Goal: Find specific page/section: Find specific page/section

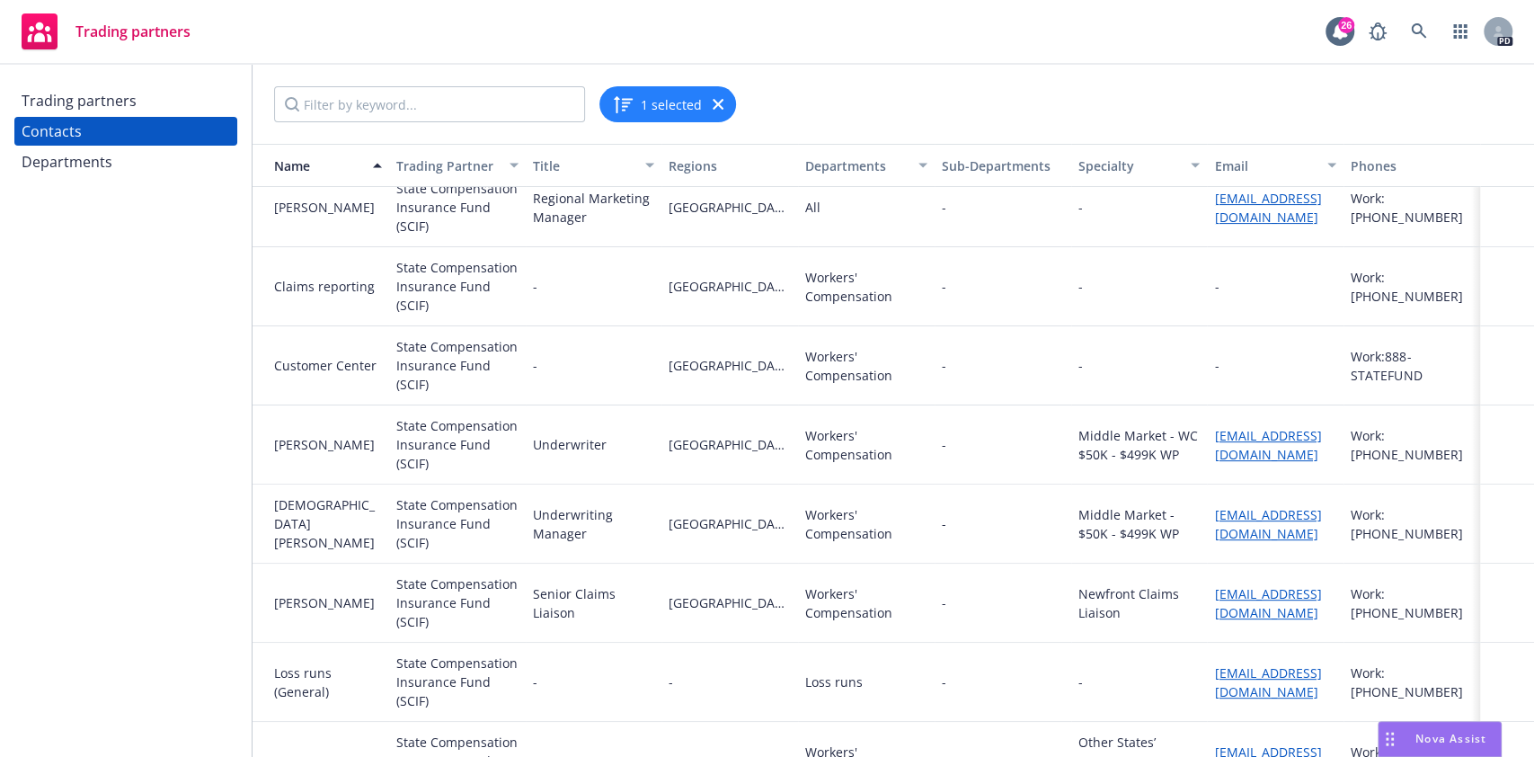
scroll to position [307, 0]
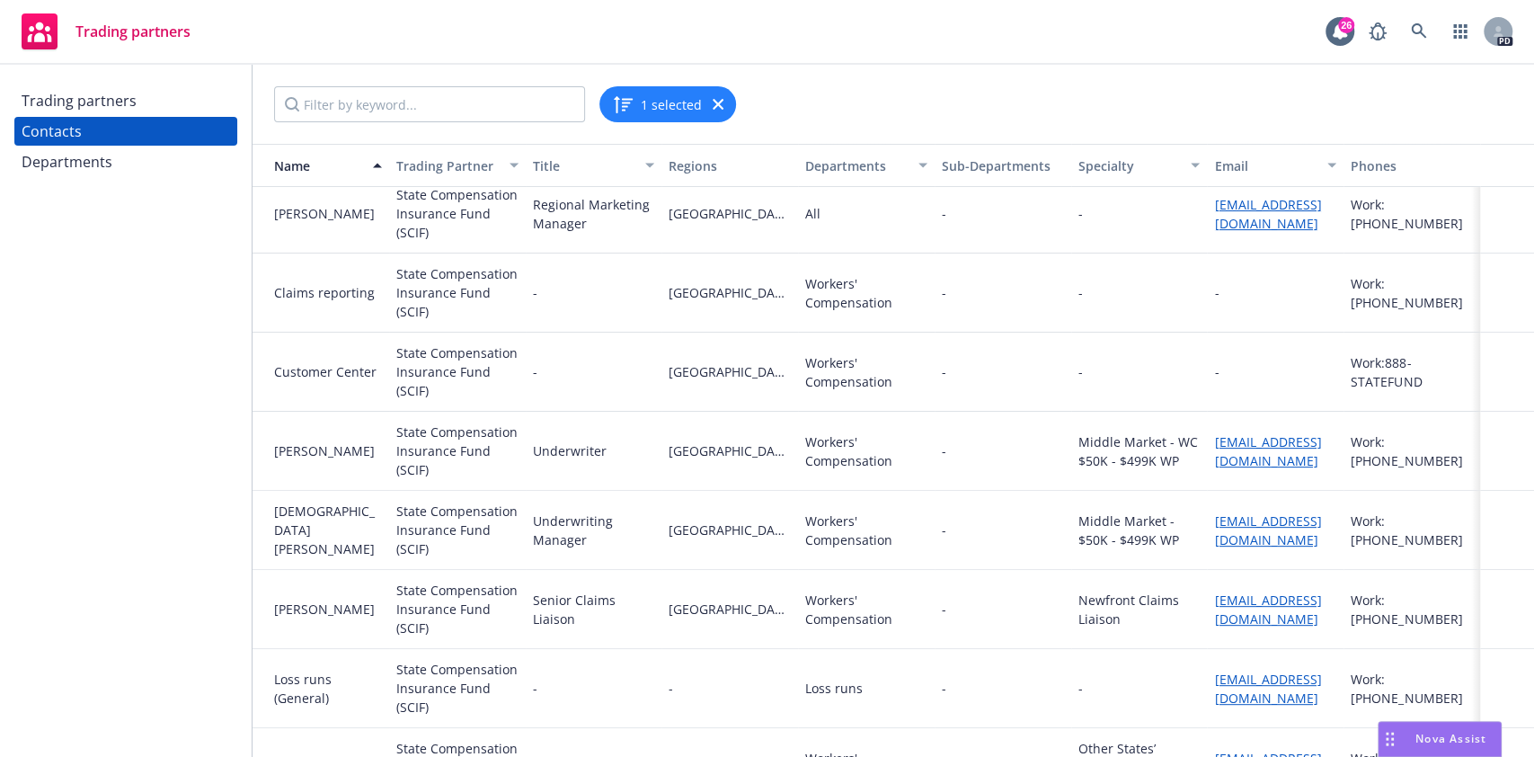
drag, startPoint x: 1266, startPoint y: 527, endPoint x: 1248, endPoint y: 608, distance: 82.9
click at [1248, 608] on link "[EMAIL_ADDRESS][DOMAIN_NAME]" at bounding box center [1267, 609] width 107 height 36
click at [1238, 531] on link "[EMAIL_ADDRESS][DOMAIN_NAME]" at bounding box center [1267, 530] width 107 height 36
click at [1415, 27] on icon at bounding box center [1419, 31] width 16 height 16
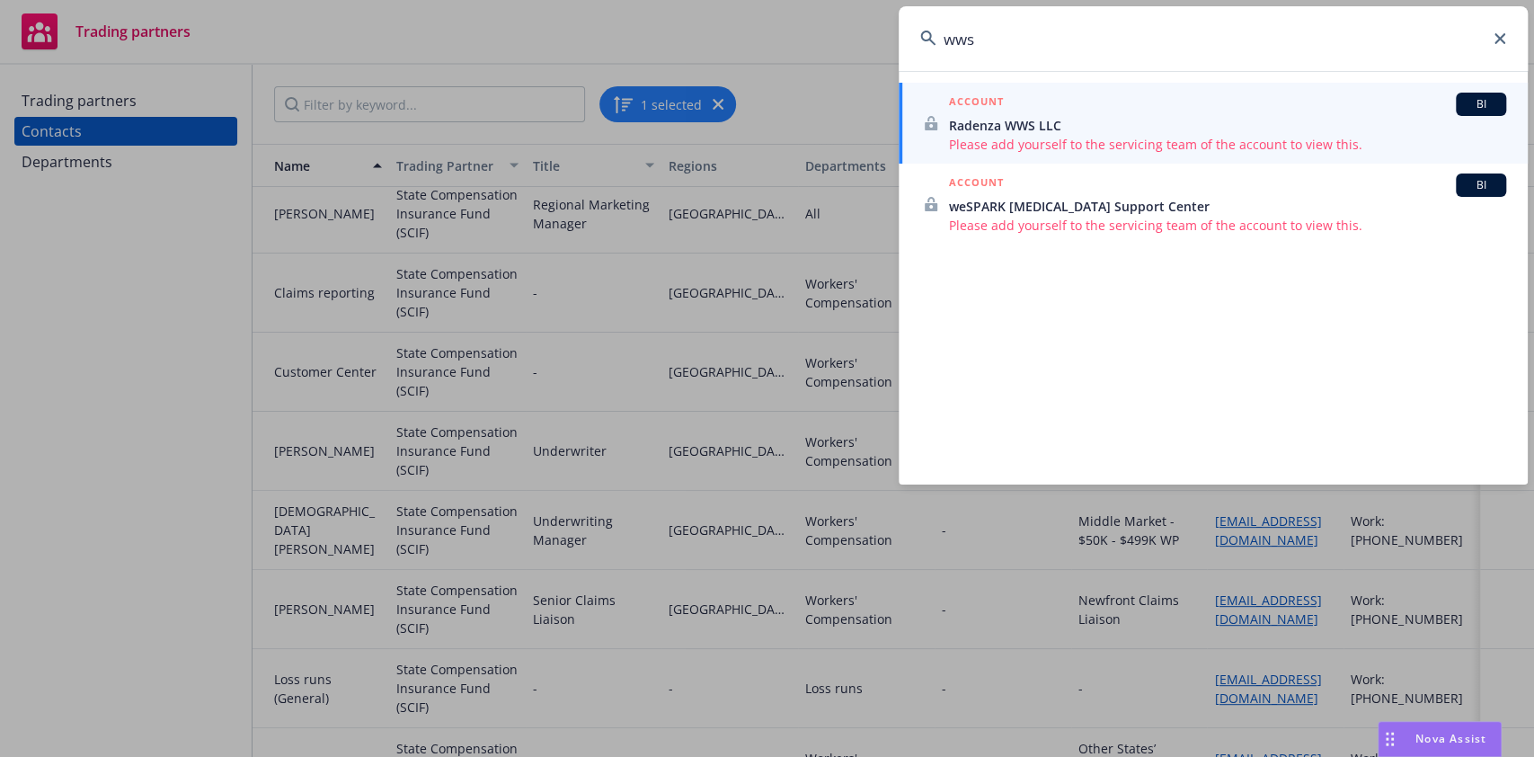
type input "ww"
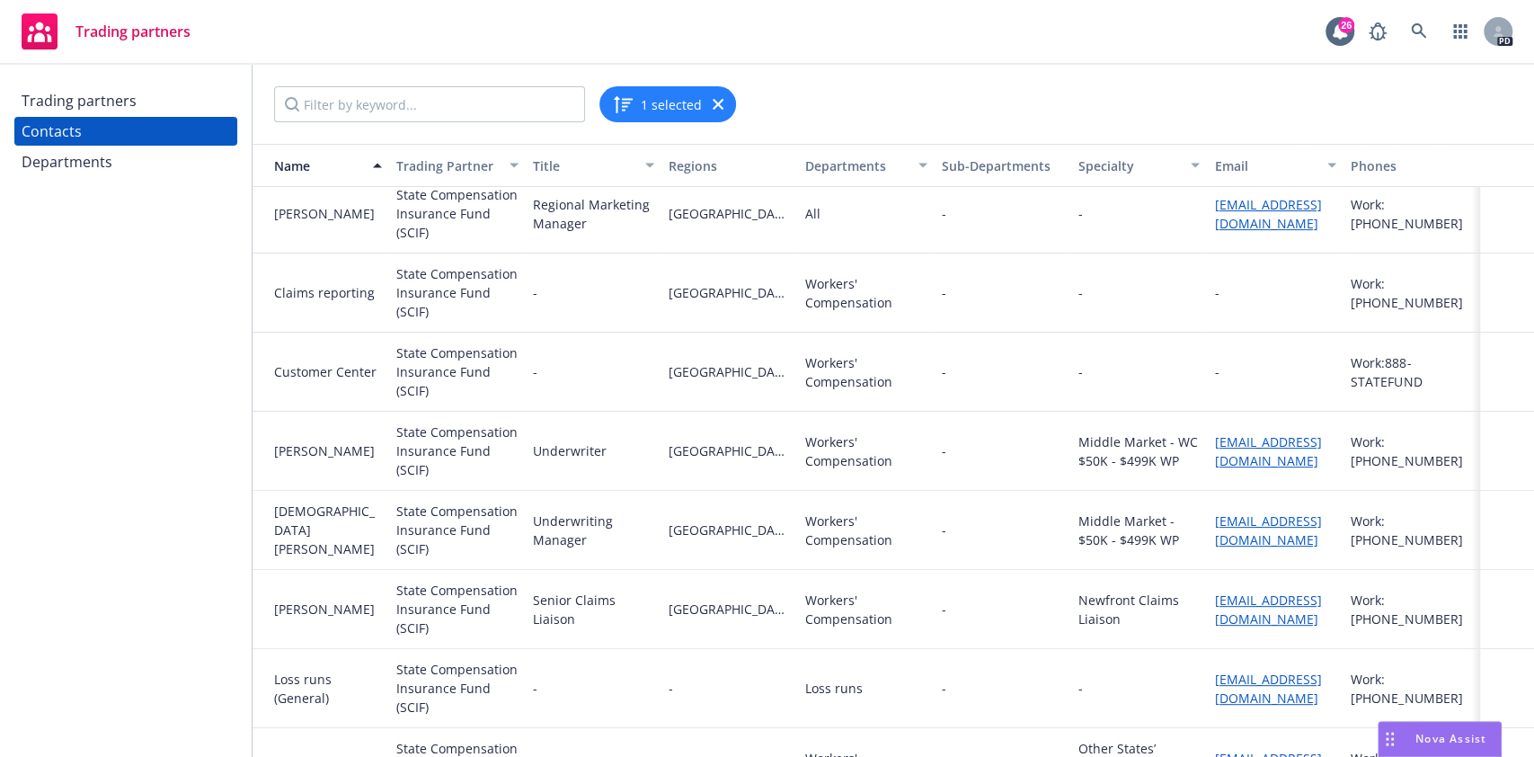
click at [115, 102] on div "Trading partners" at bounding box center [79, 100] width 115 height 29
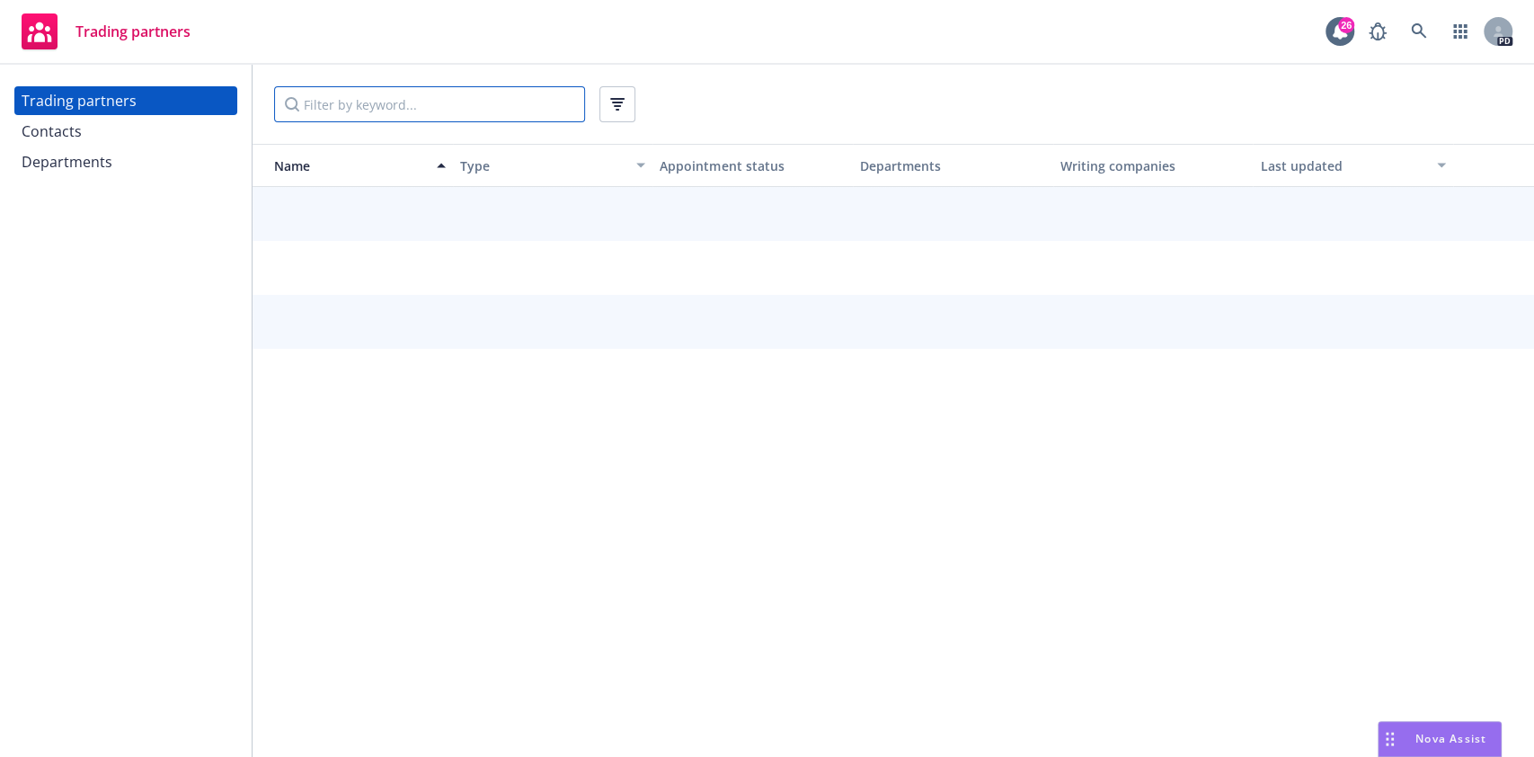
click at [385, 108] on input "Filter by keyword..." at bounding box center [429, 104] width 311 height 36
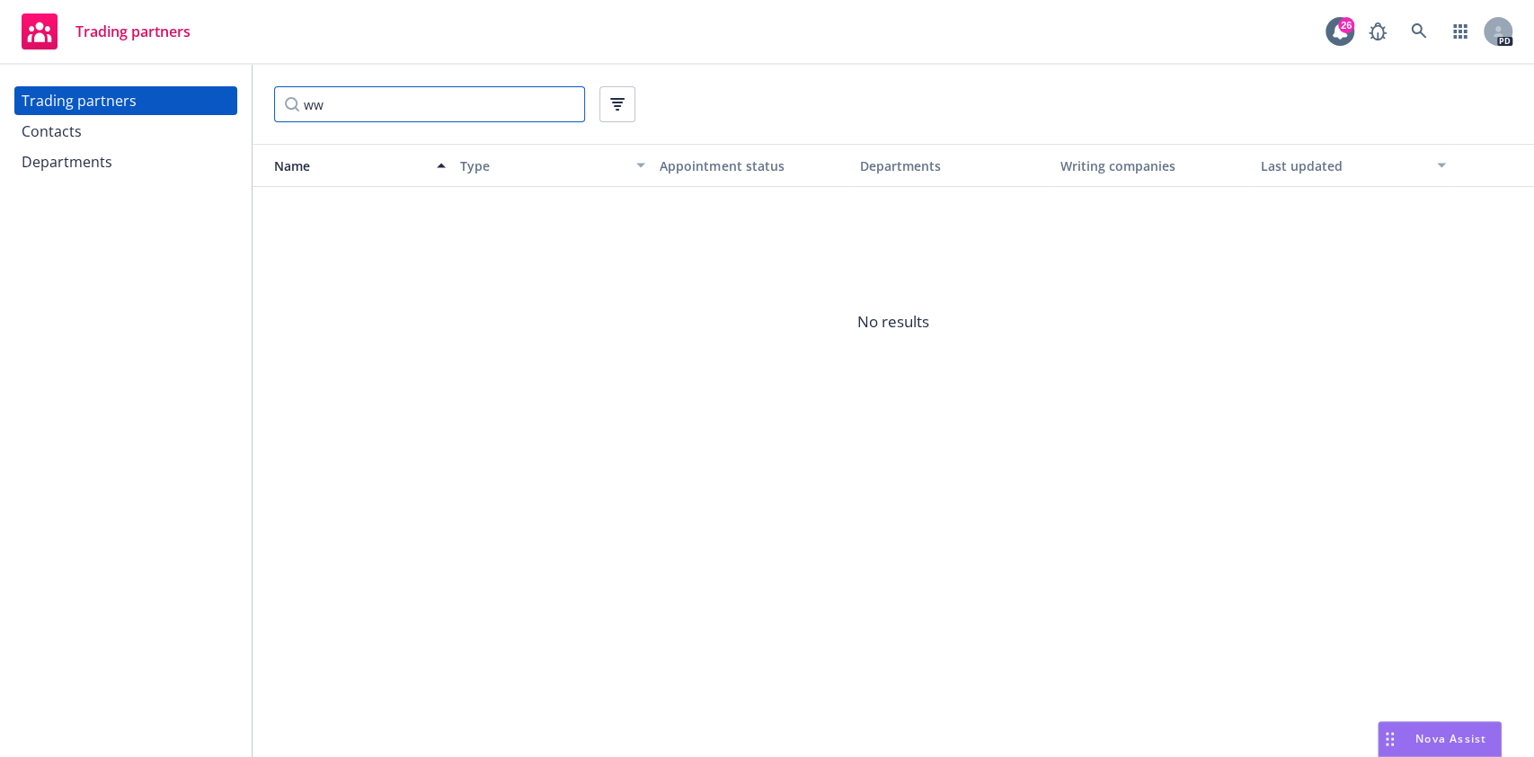
click at [384, 111] on input "ww" at bounding box center [429, 104] width 311 height 36
type input "w"
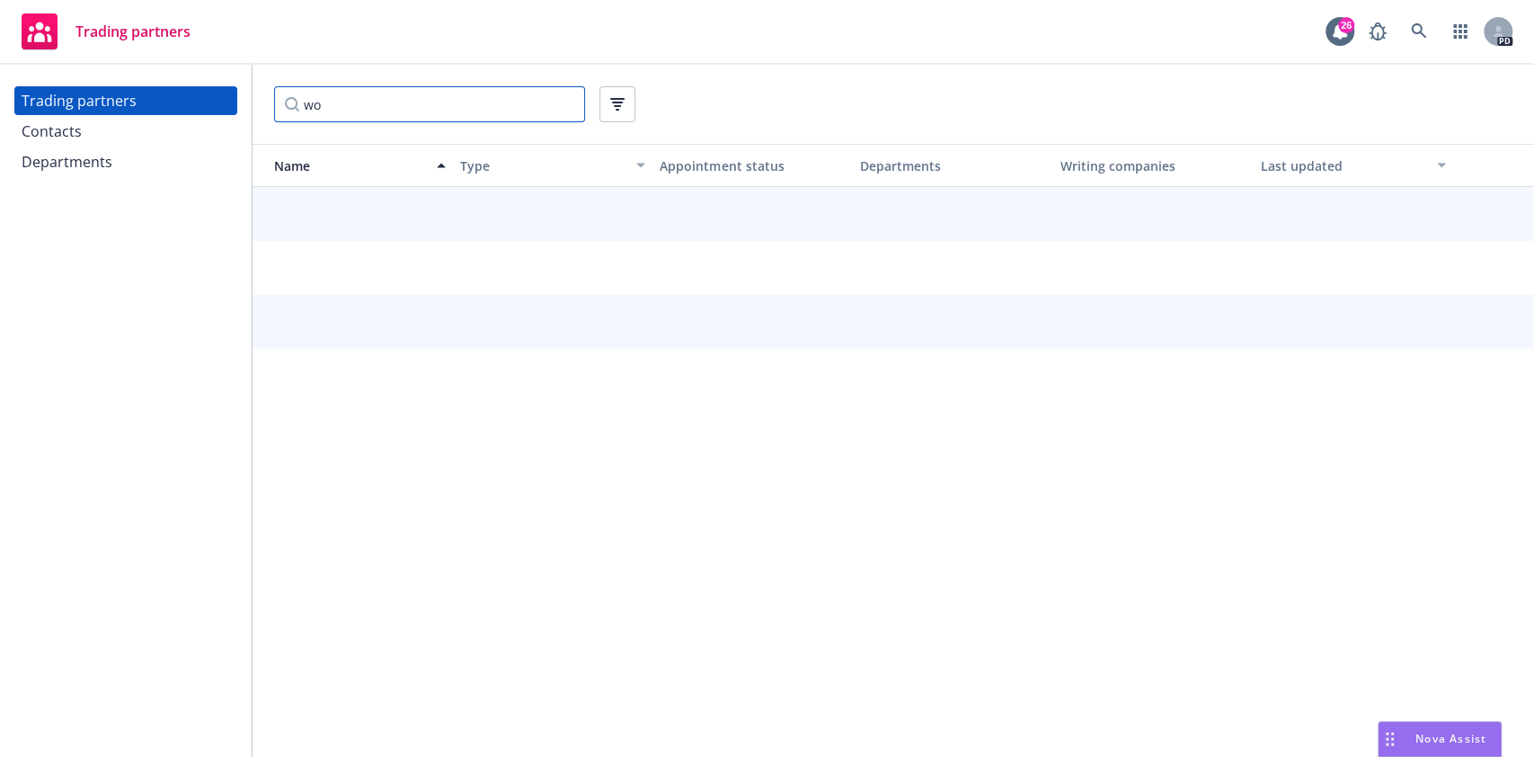
type input "w"
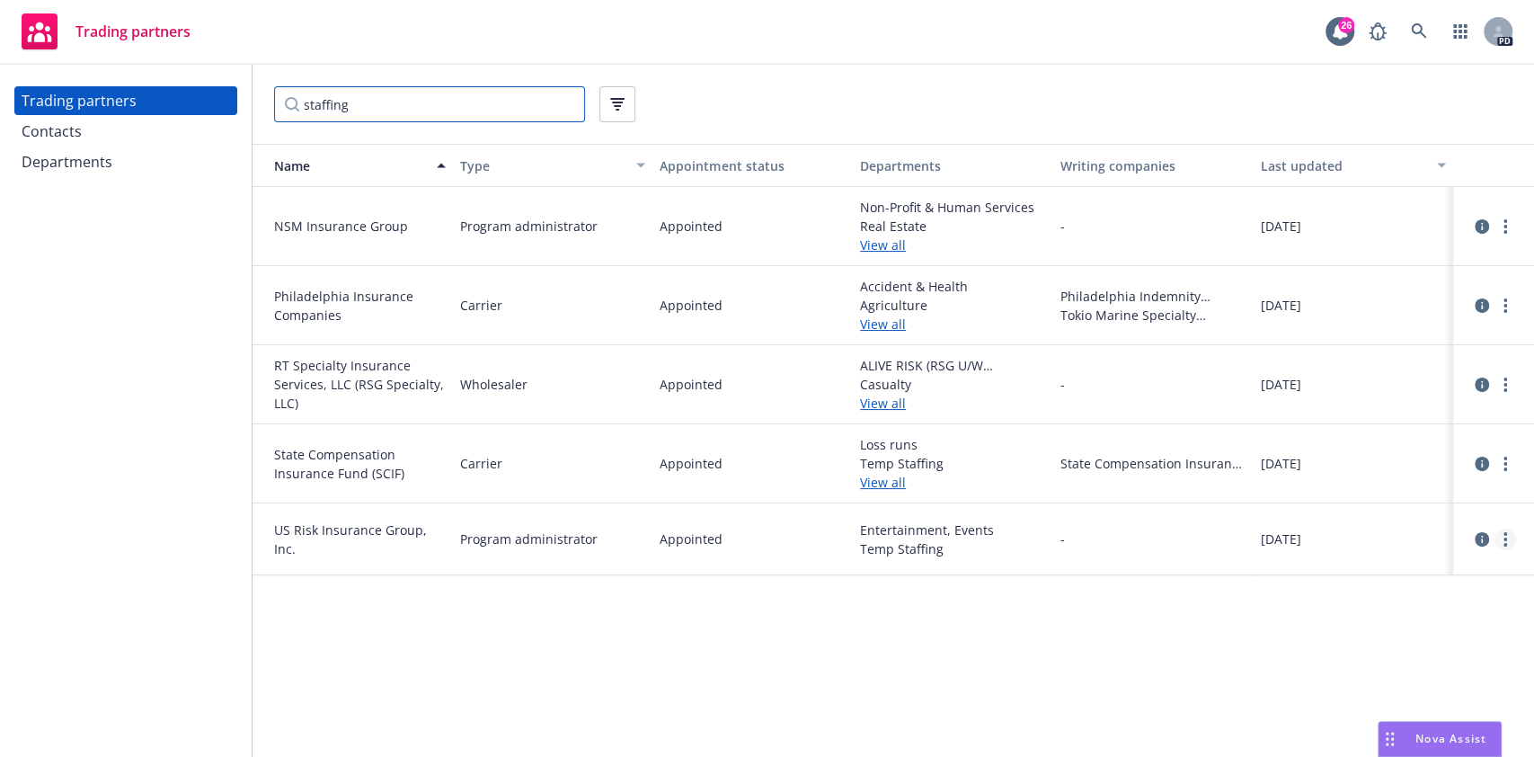
type input "staffing"
click at [1511, 537] on link "more" at bounding box center [1506, 539] width 22 height 22
click at [1412, 578] on link "View contacts" at bounding box center [1415, 576] width 200 height 36
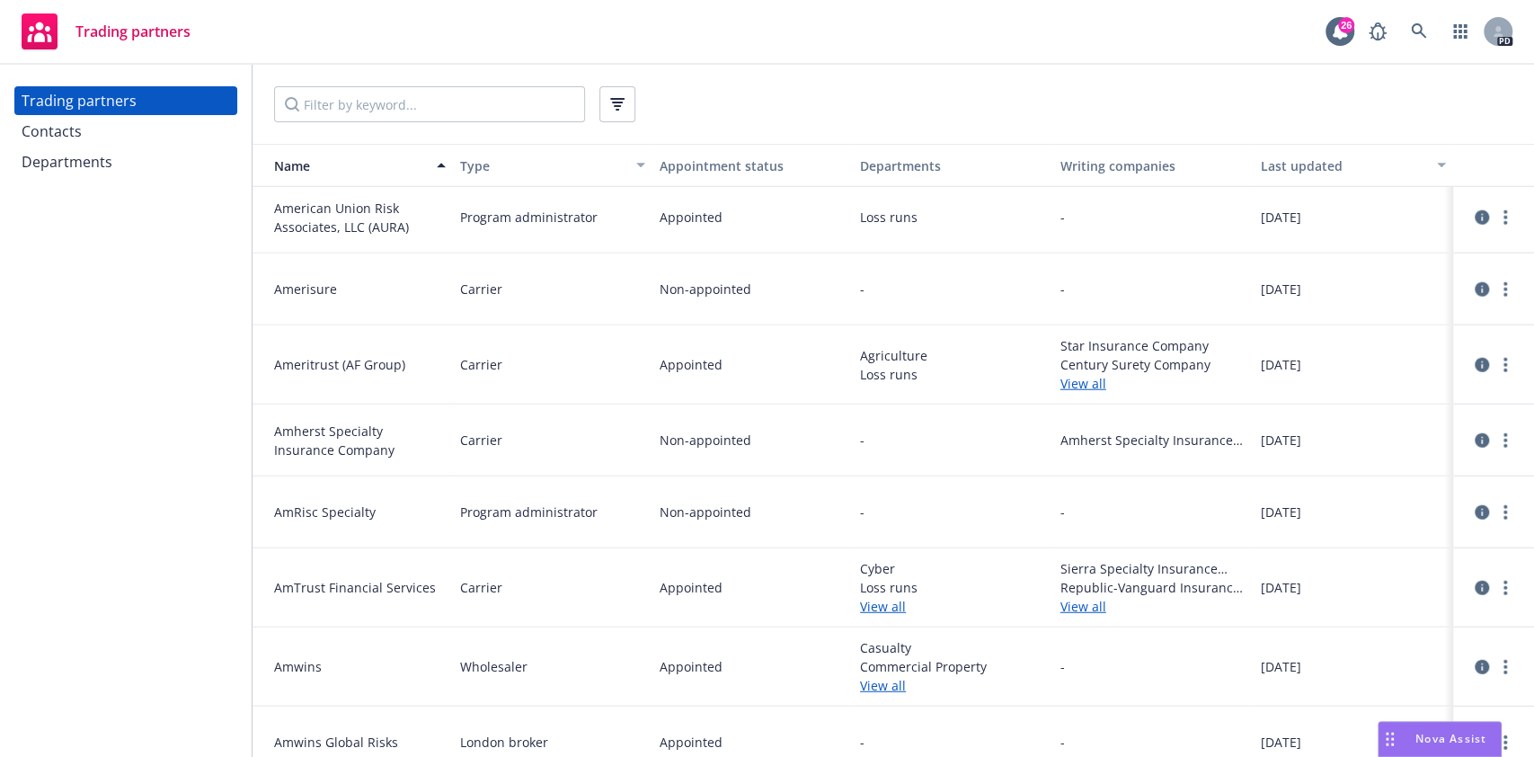
scroll to position [3119, 0]
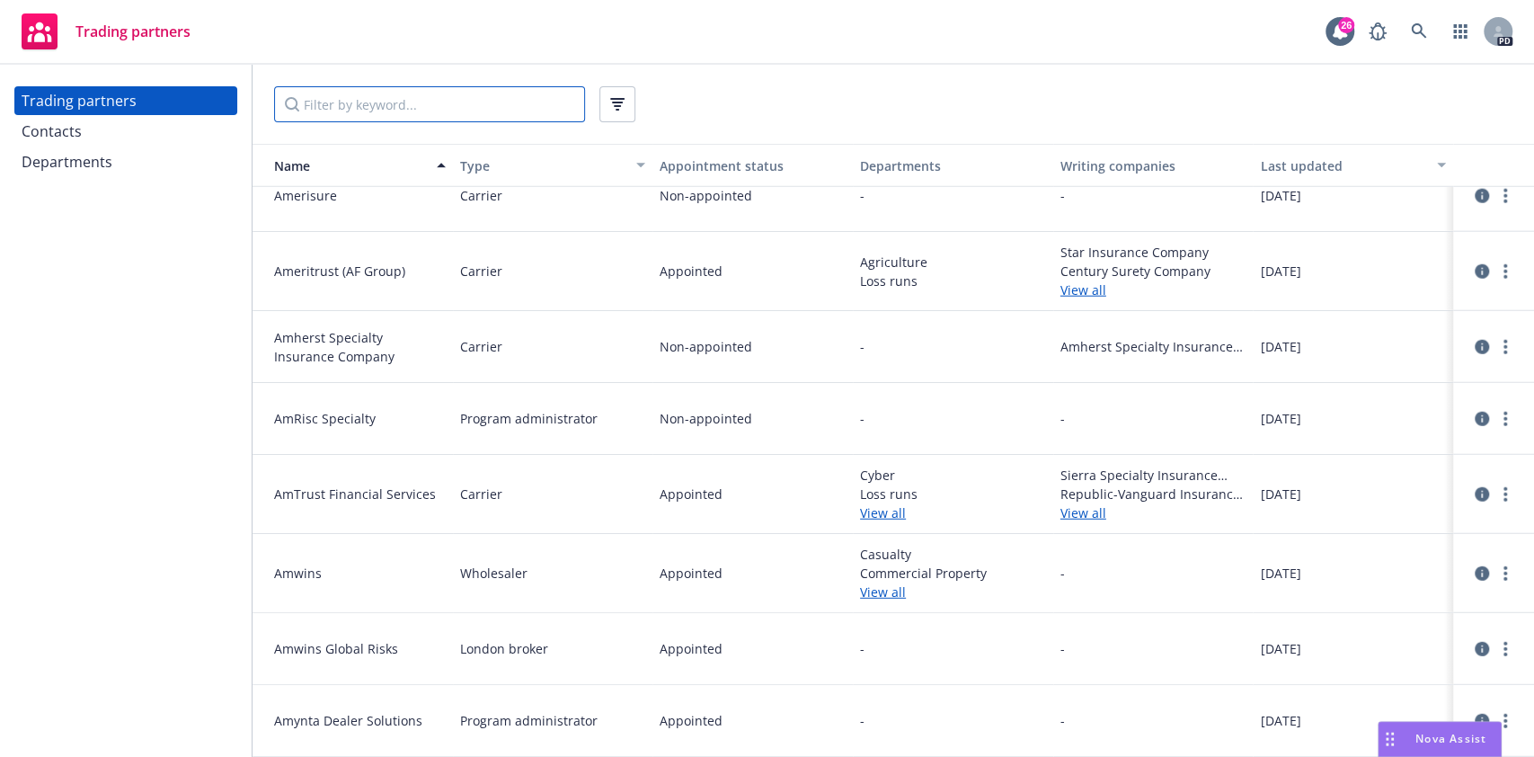
click at [397, 94] on input "Filter by keyword..." at bounding box center [429, 104] width 311 height 36
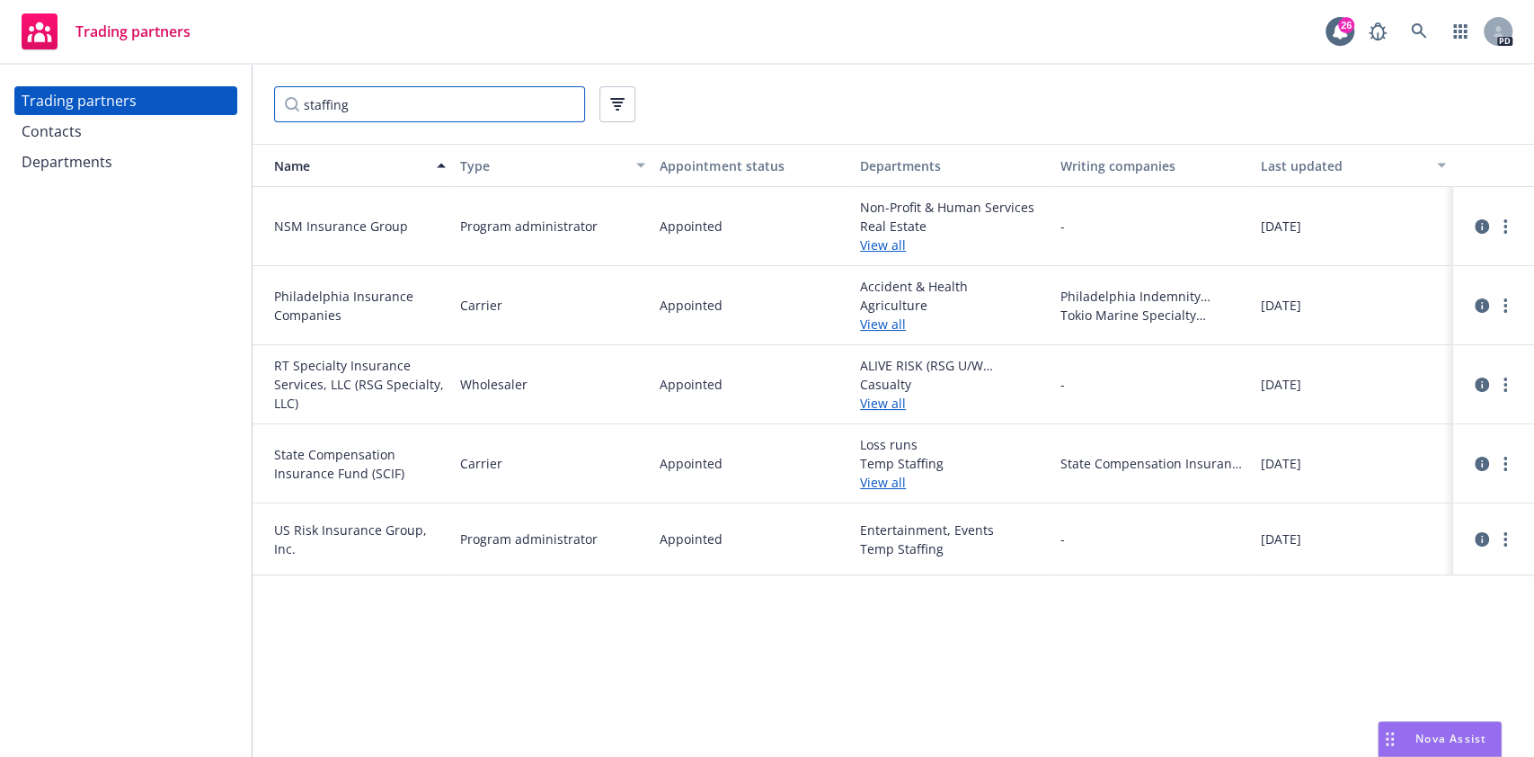
scroll to position [0, 0]
drag, startPoint x: 357, startPoint y: 102, endPoint x: 5, endPoint y: 89, distance: 351.7
click at [5, 89] on div "Trading partners Contacts Departments staffing Name Type Appointment status Dep…" at bounding box center [767, 411] width 1534 height 692
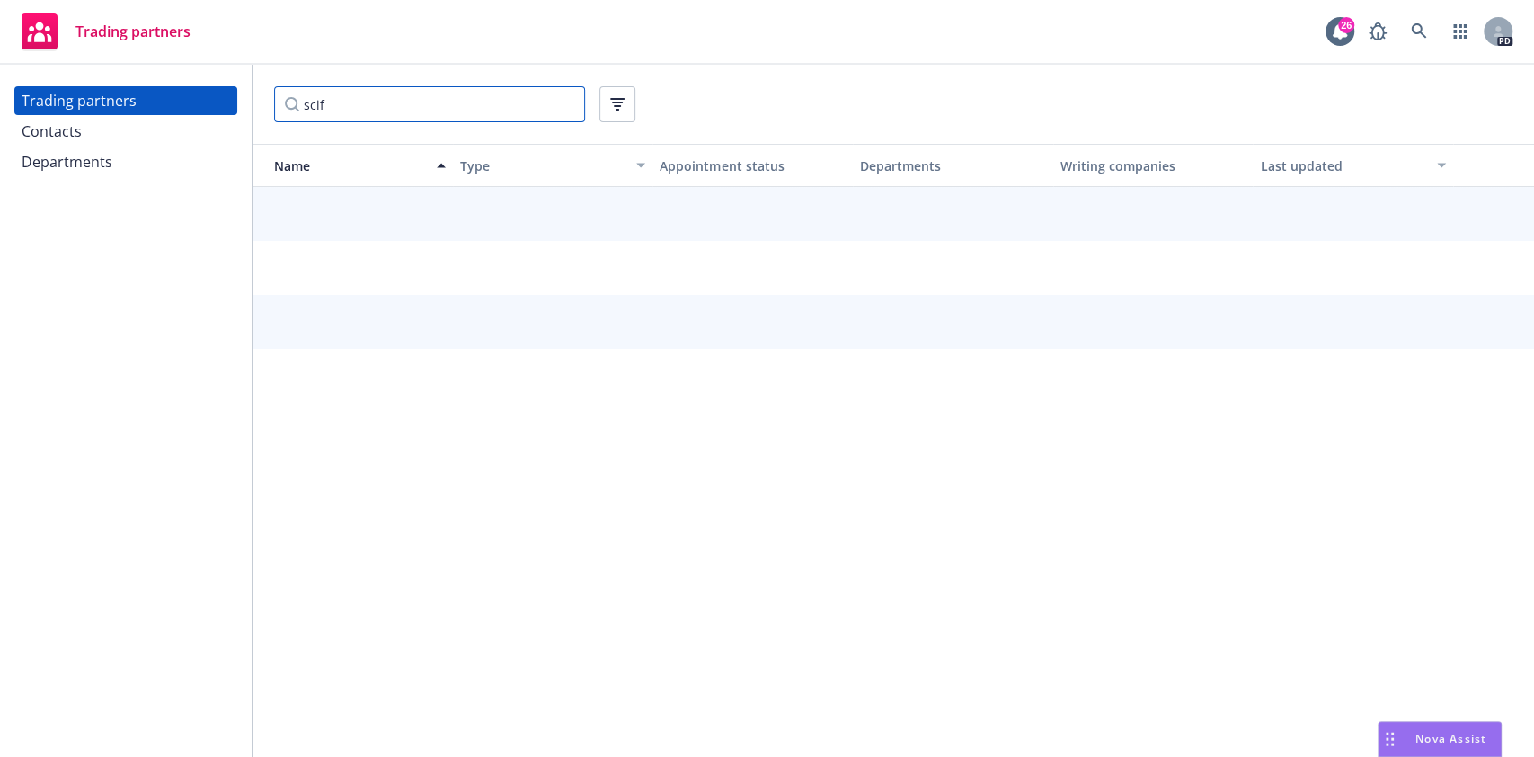
type input "scif"
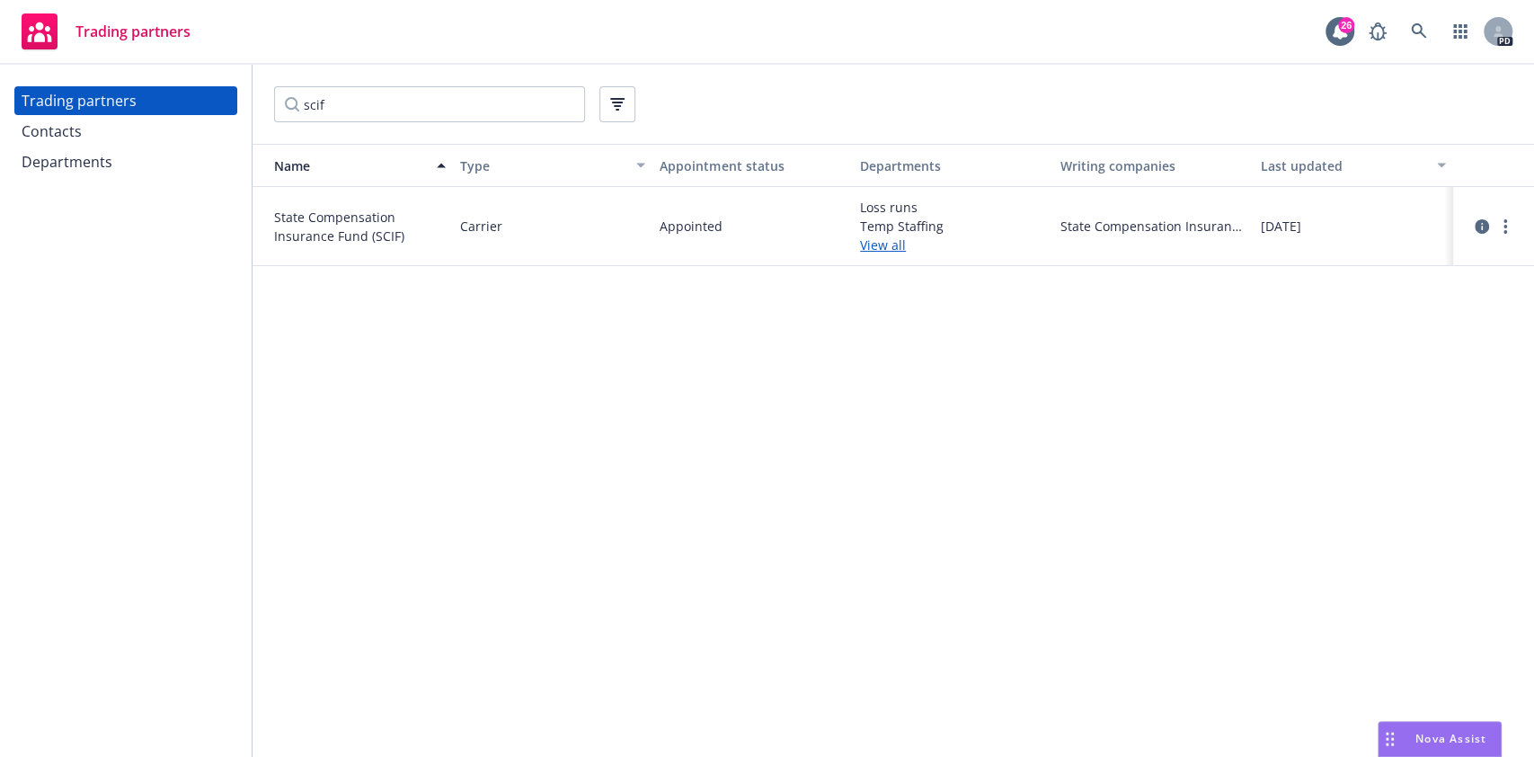
click at [876, 240] on link "View all" at bounding box center [953, 244] width 186 height 19
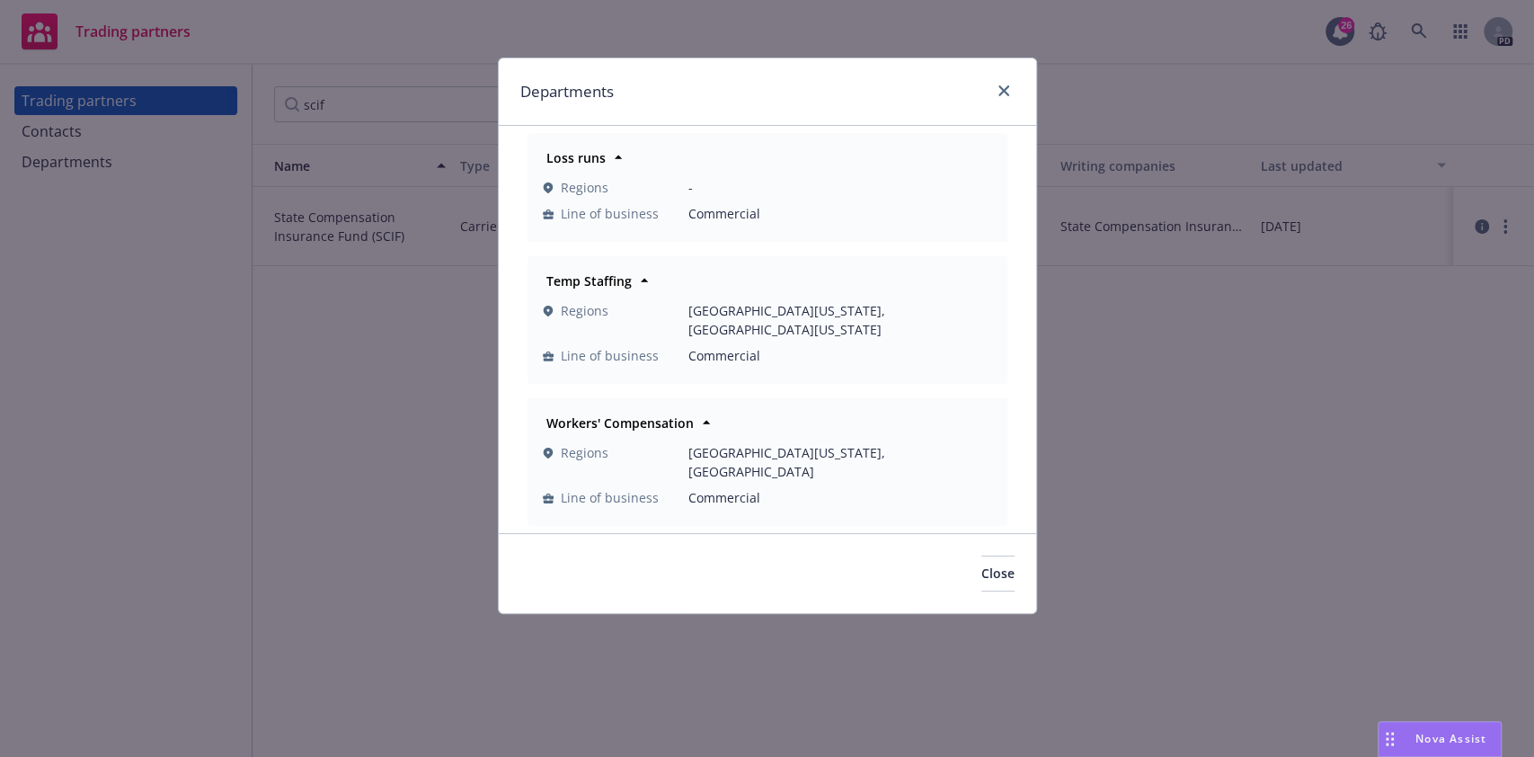
click at [1015, 88] on div "Departments" at bounding box center [767, 91] width 537 height 67
click at [1010, 99] on div at bounding box center [1000, 91] width 29 height 23
click at [1007, 85] on icon "close" at bounding box center [1004, 90] width 11 height 11
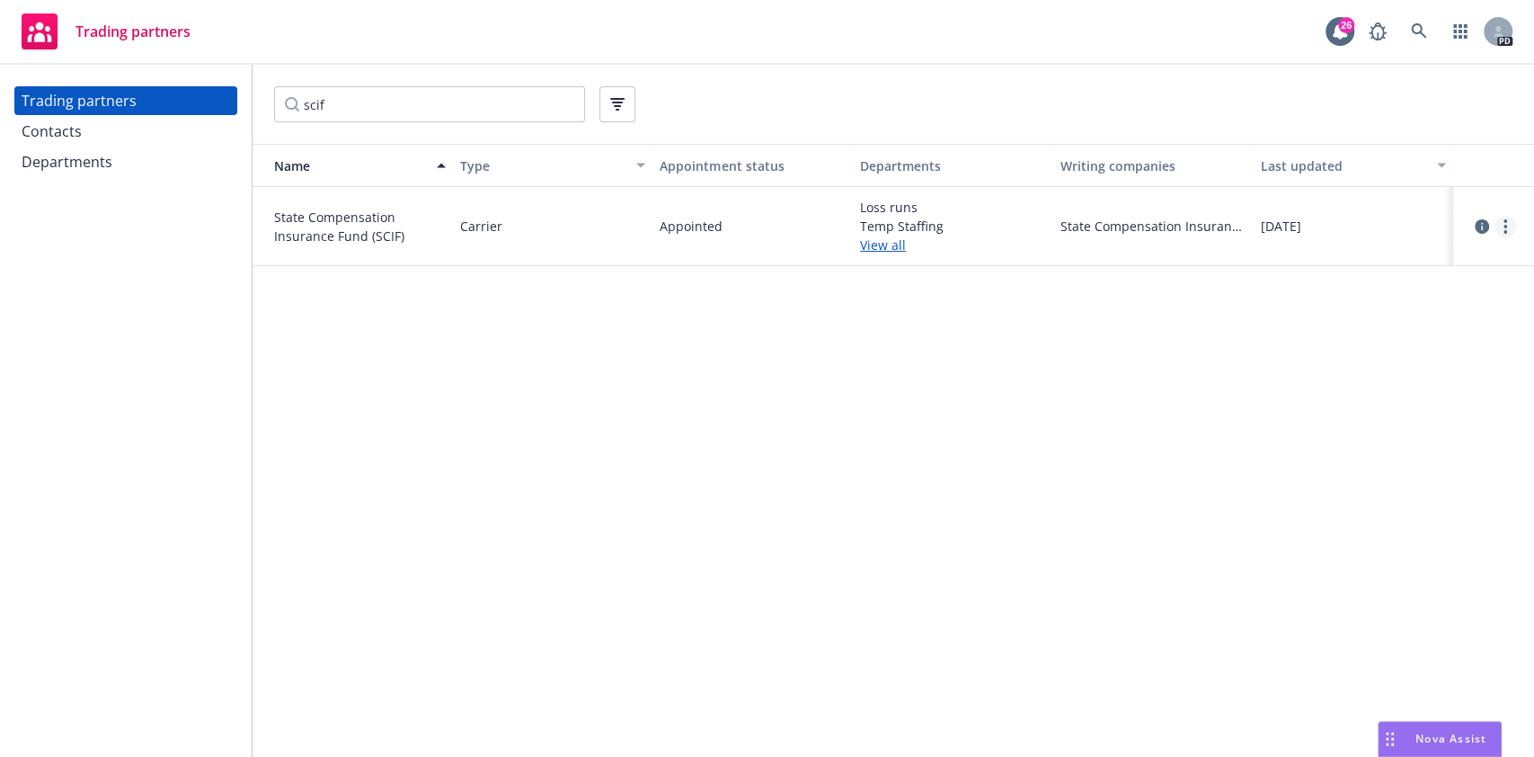
click at [1504, 226] on icon "more" at bounding box center [1506, 226] width 4 height 14
click at [1422, 257] on link "View contacts" at bounding box center [1415, 262] width 200 height 36
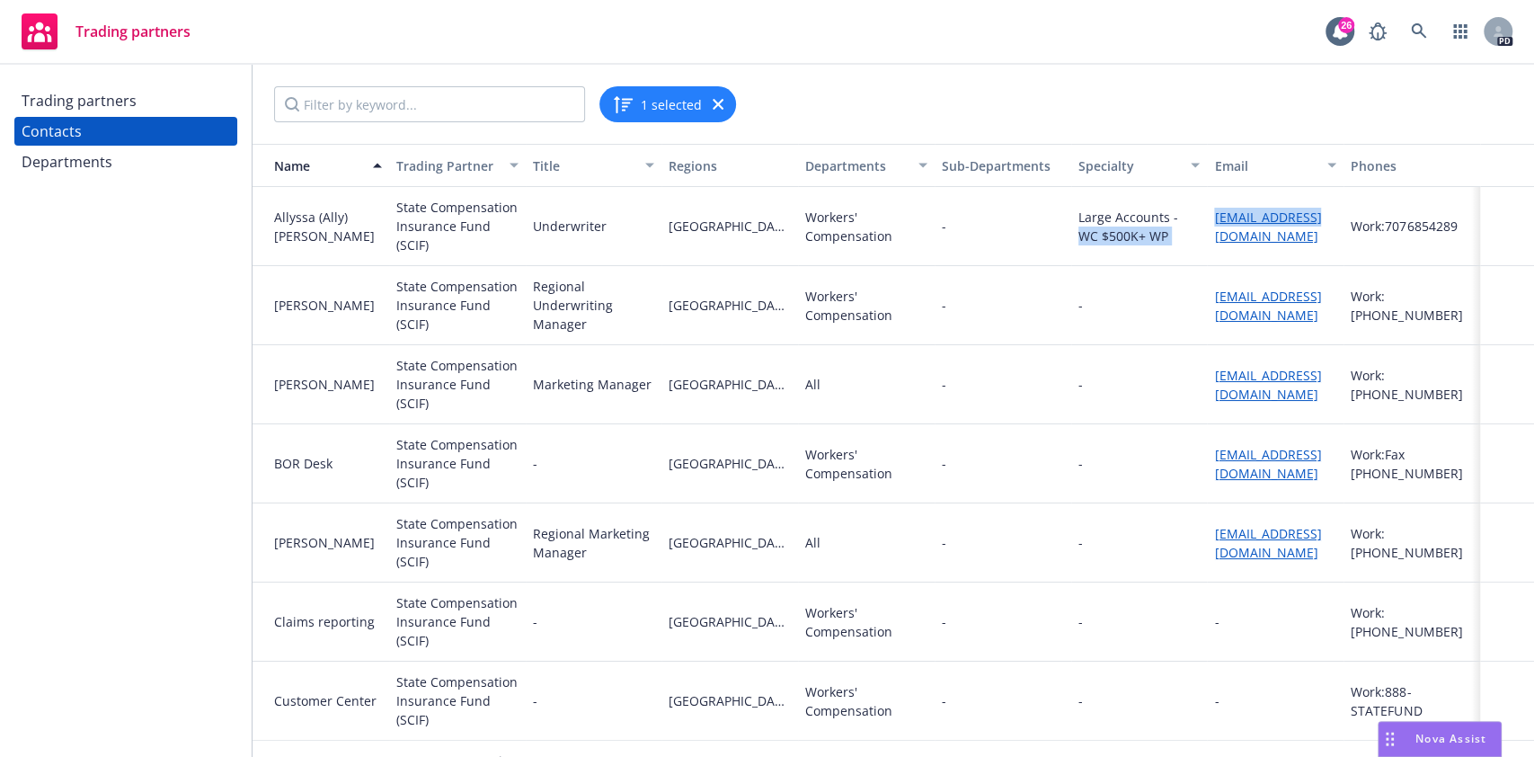
drag, startPoint x: 1303, startPoint y: 223, endPoint x: 1257, endPoint y: 227, distance: 46.1
click at [1180, 219] on div "Allyssa (Ally) [PERSON_NAME] State Compensation Insurance Fund (SCIF) Underwrit…" at bounding box center [894, 226] width 1282 height 79
click at [1323, 252] on div "[EMAIL_ADDRESS][DOMAIN_NAME]" at bounding box center [1275, 226] width 137 height 79
drag, startPoint x: 1313, startPoint y: 222, endPoint x: 1194, endPoint y: 226, distance: 119.6
click at [1194, 226] on div "Allyssa (Ally) [PERSON_NAME] State Compensation Insurance Fund (SCIF) Underwrit…" at bounding box center [894, 226] width 1282 height 79
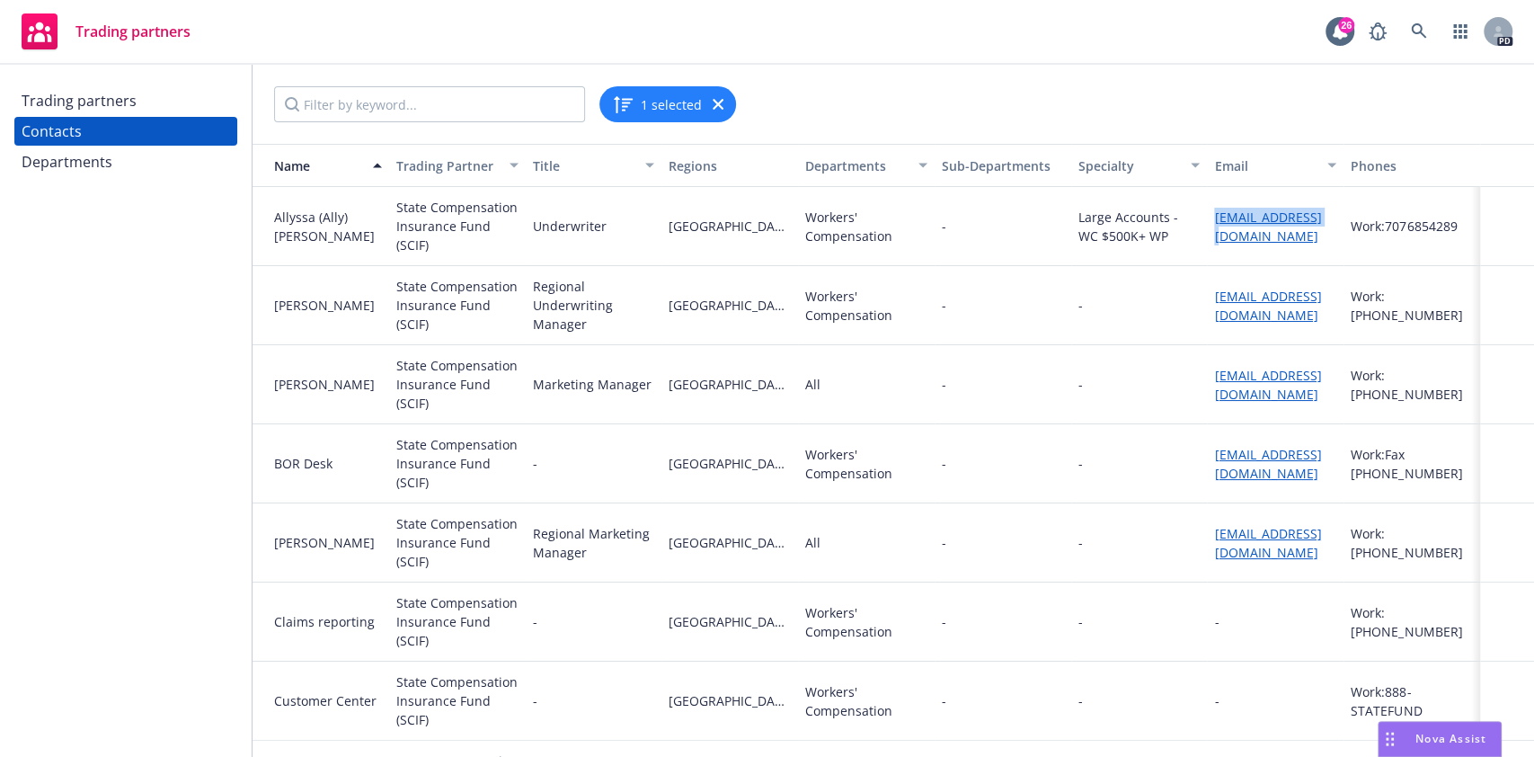
copy div "[EMAIL_ADDRESS][DOMAIN_NAME]"
click at [1381, 492] on div "Work: Fax [PHONE_NUMBER]" at bounding box center [1412, 463] width 137 height 79
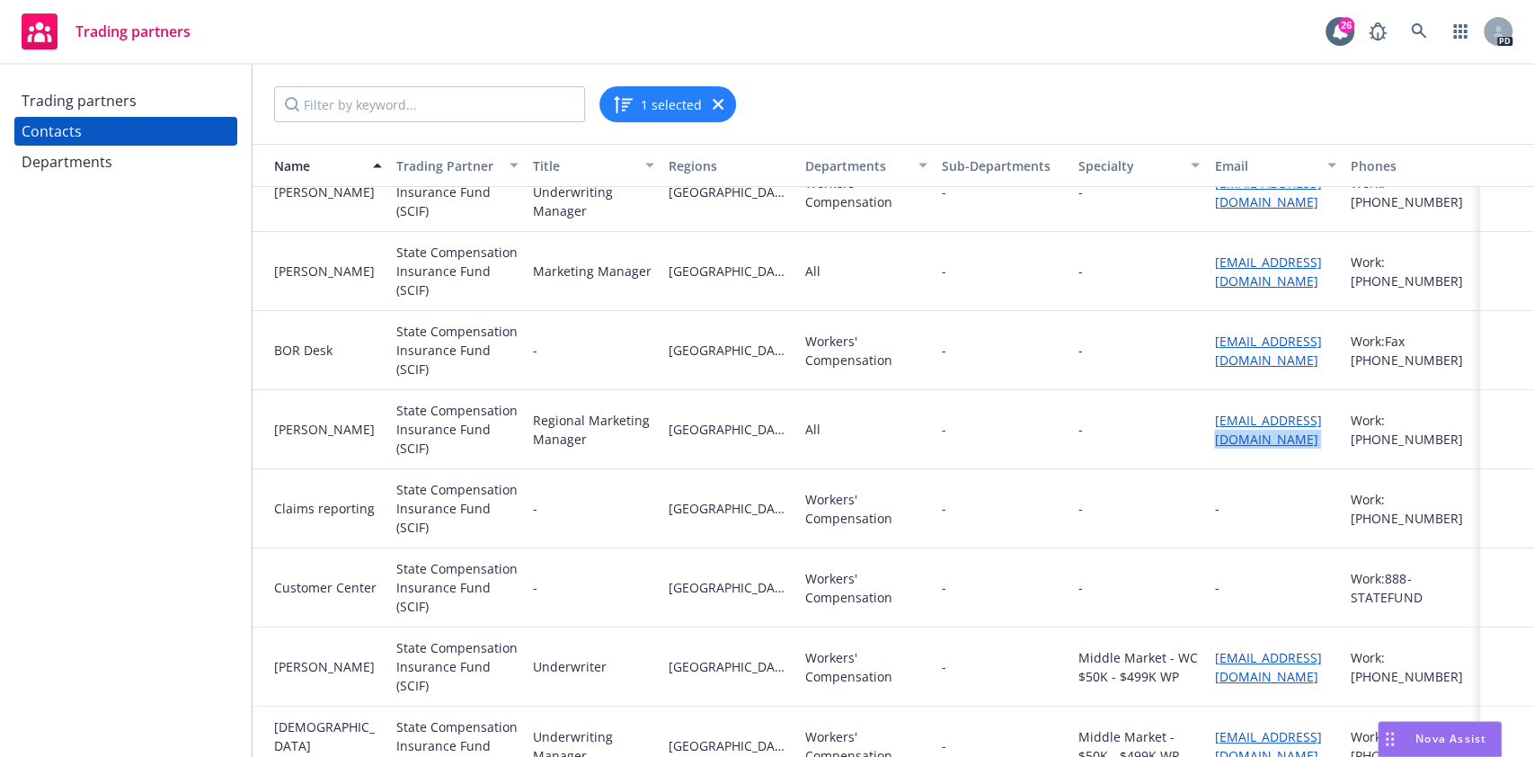
drag, startPoint x: 1274, startPoint y: 426, endPoint x: 1330, endPoint y: 399, distance: 61.9
click at [1330, 399] on div "[PERSON_NAME] State Compensation Insurance Fund (SCIF) Regional Marketing Manag…" at bounding box center [894, 429] width 1282 height 79
click at [1260, 423] on link "[EMAIL_ADDRESS][DOMAIN_NAME]" at bounding box center [1267, 430] width 107 height 36
click at [459, 97] on input "Filter by keyword..." at bounding box center [429, 104] width 311 height 36
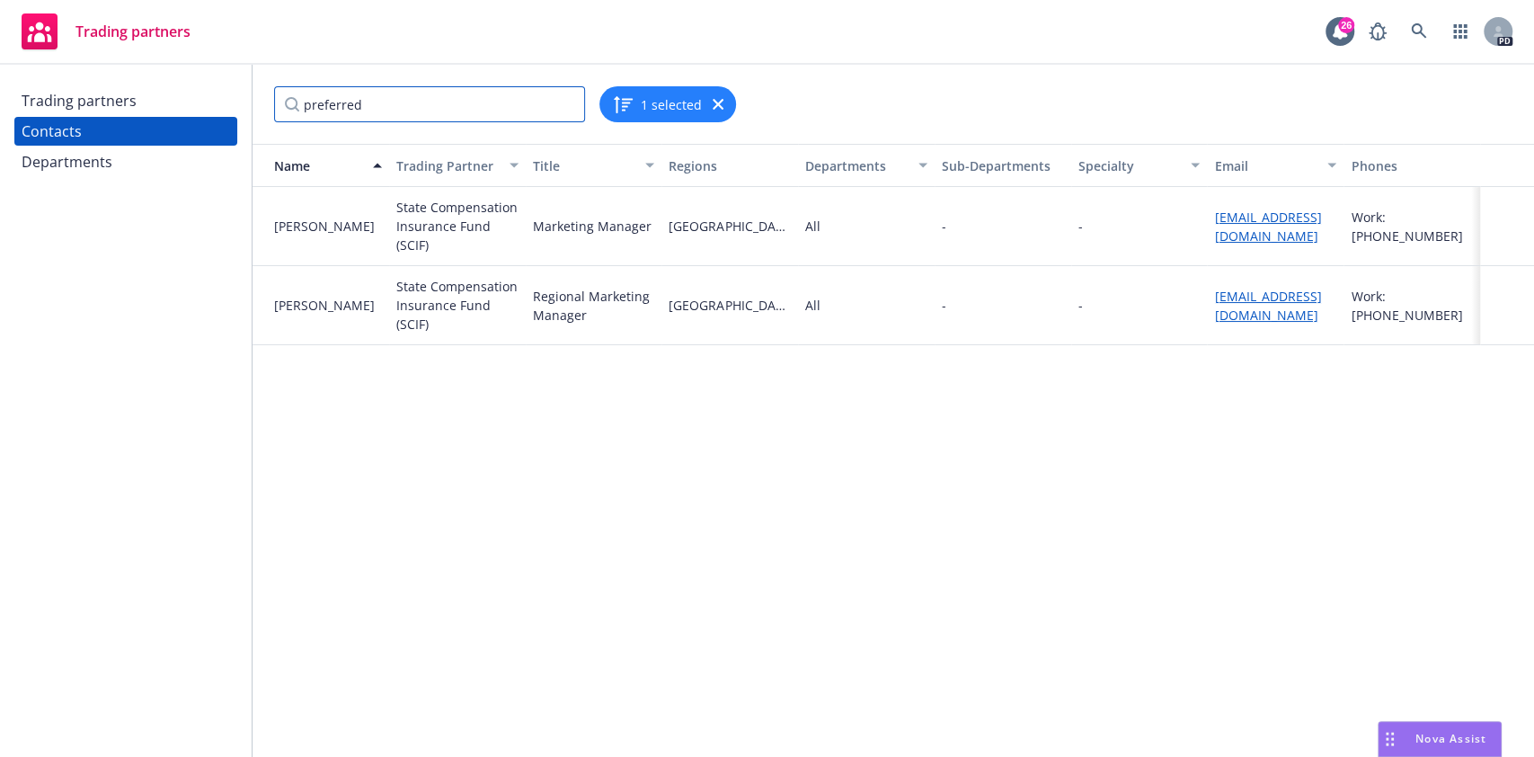
type input "preferred"
click at [150, 94] on div "Trading partners" at bounding box center [126, 100] width 209 height 29
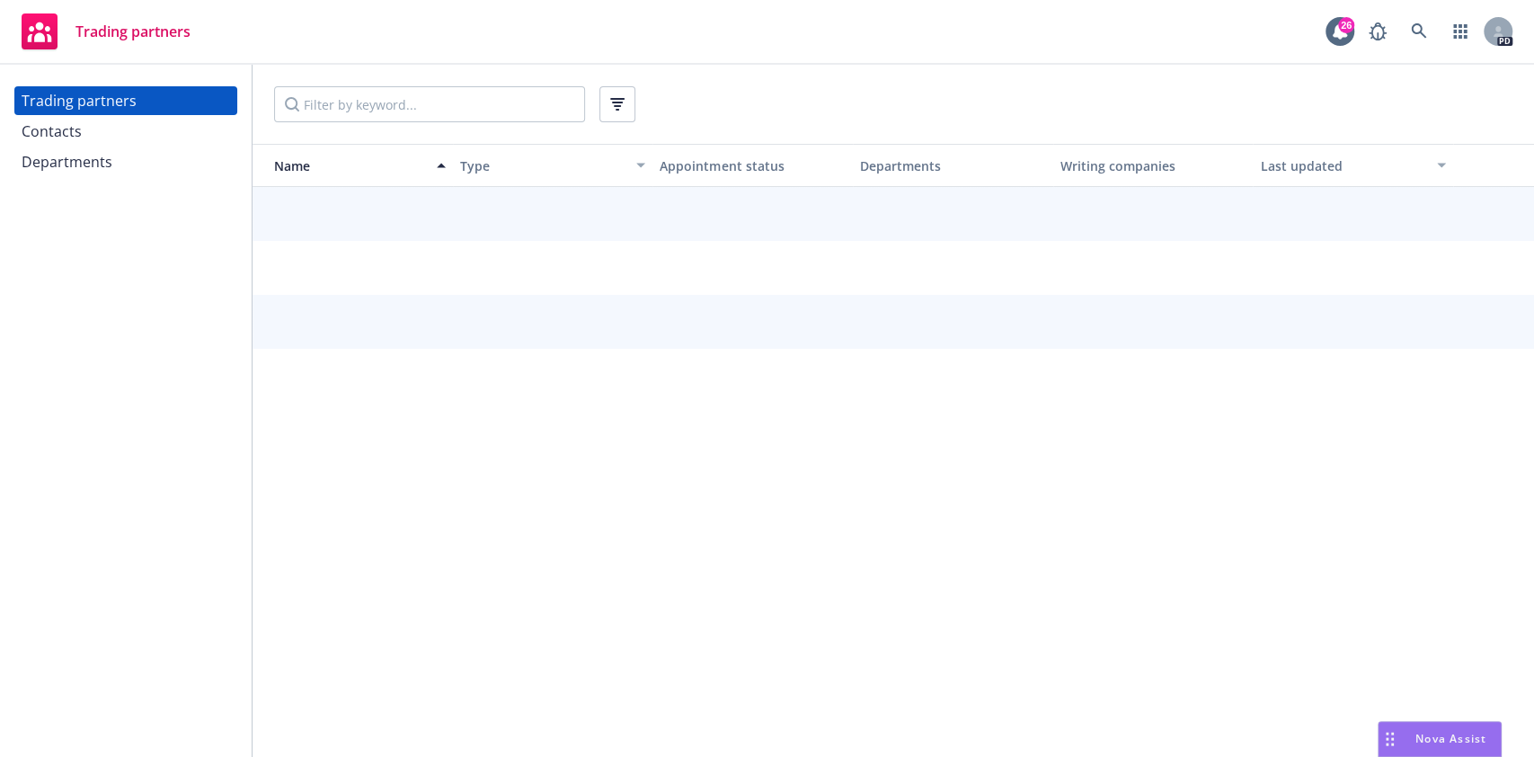
click at [394, 124] on div at bounding box center [894, 104] width 1282 height 79
click at [395, 111] on input "Filter by keyword..." at bounding box center [429, 104] width 311 height 36
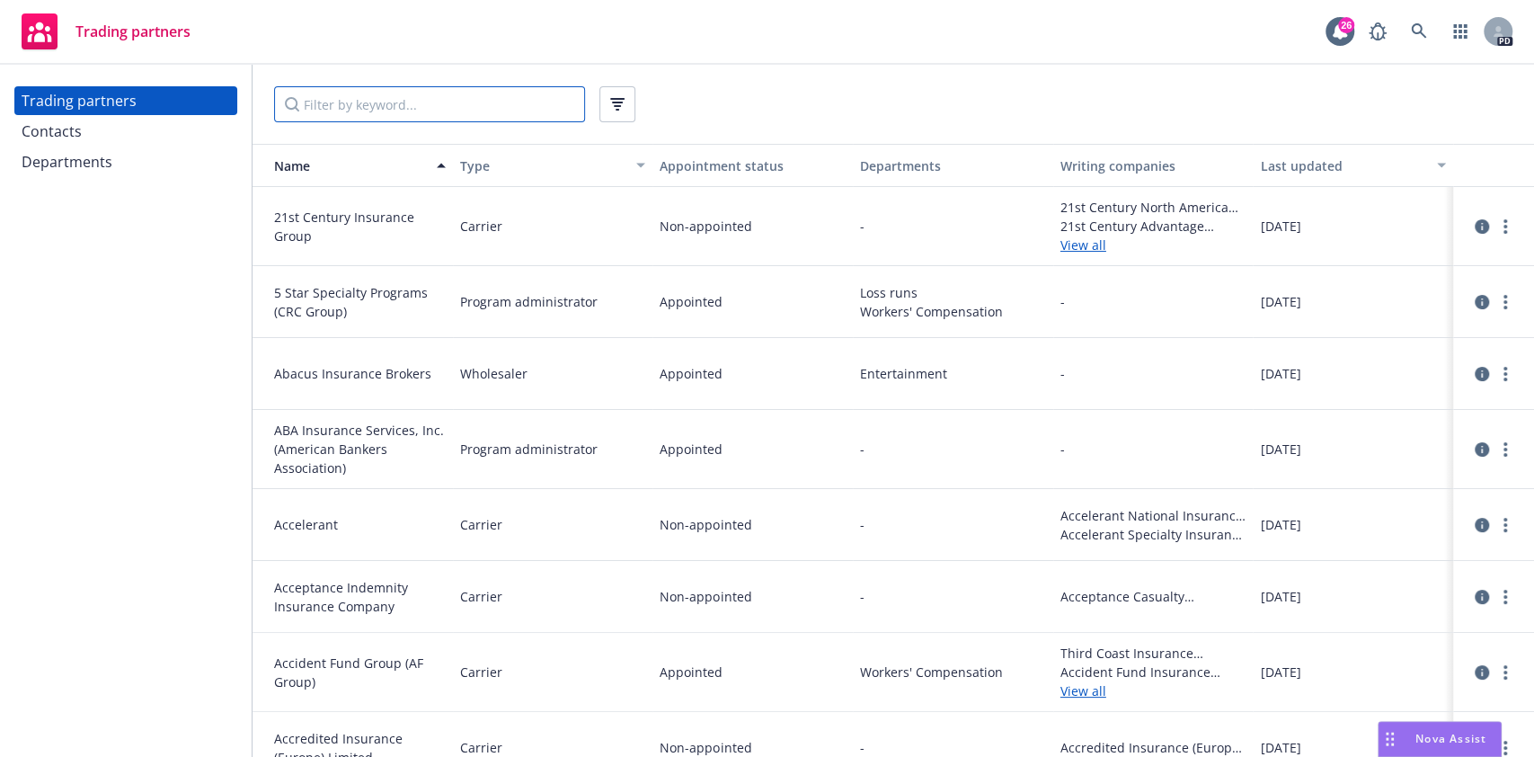
click at [395, 110] on input "Filter by keyword..." at bounding box center [429, 104] width 311 height 36
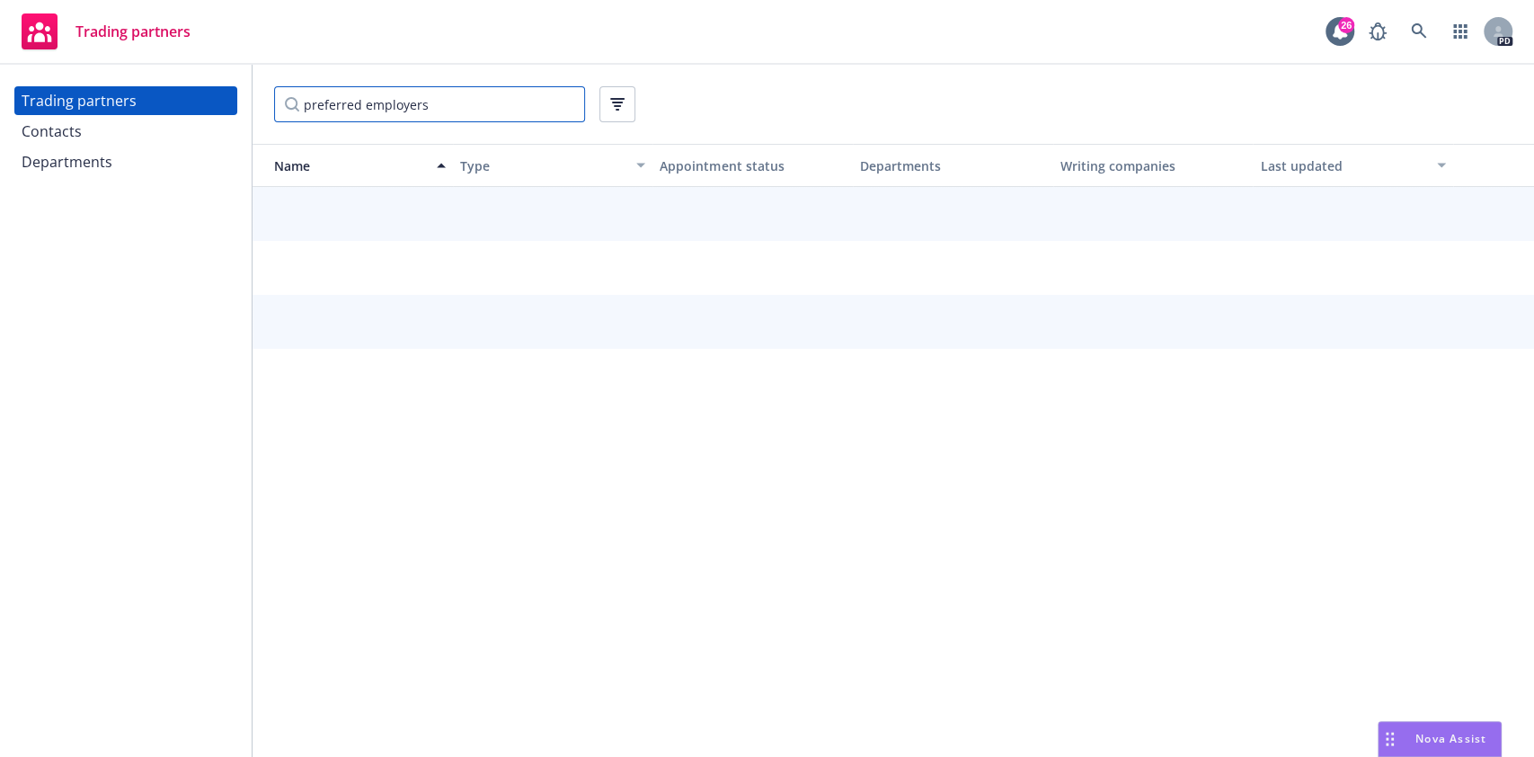
type input "preferred employers"
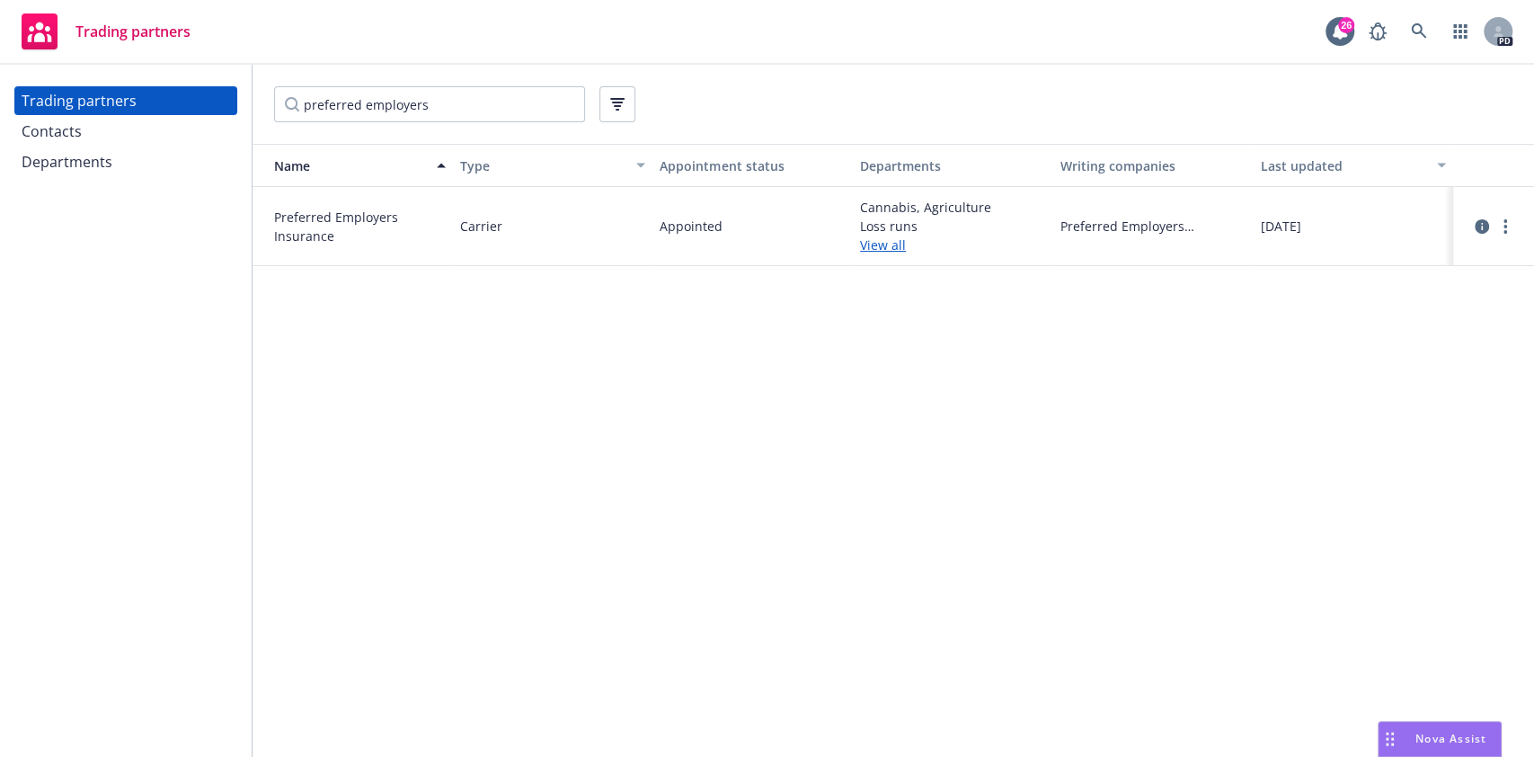
click at [1494, 213] on div at bounding box center [1493, 226] width 67 height 43
click at [1504, 227] on icon "more" at bounding box center [1506, 226] width 4 height 14
click at [1416, 255] on link "View contacts" at bounding box center [1415, 262] width 200 height 36
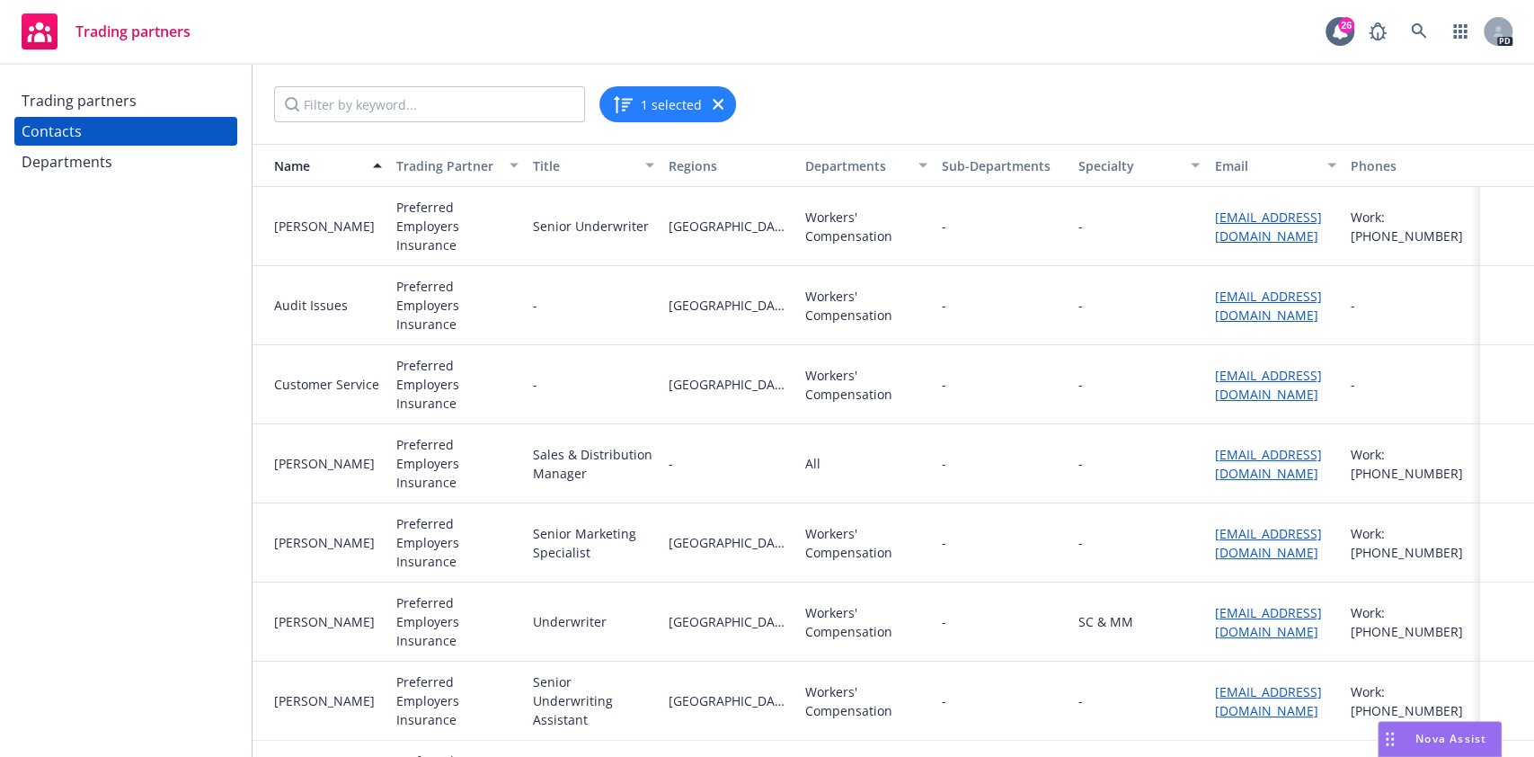
click at [1249, 229] on link "[EMAIL_ADDRESS][DOMAIN_NAME]" at bounding box center [1267, 227] width 107 height 36
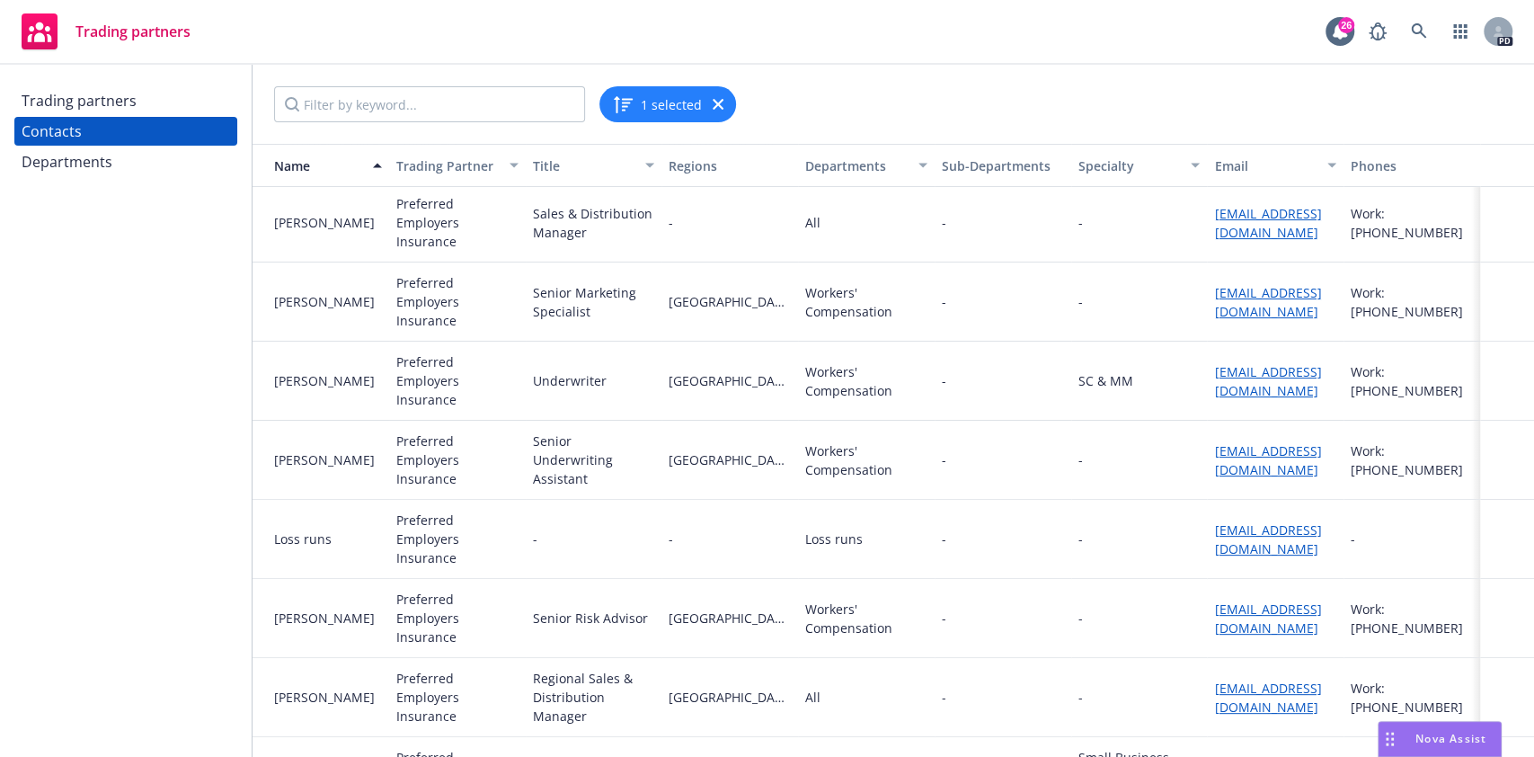
scroll to position [296, 0]
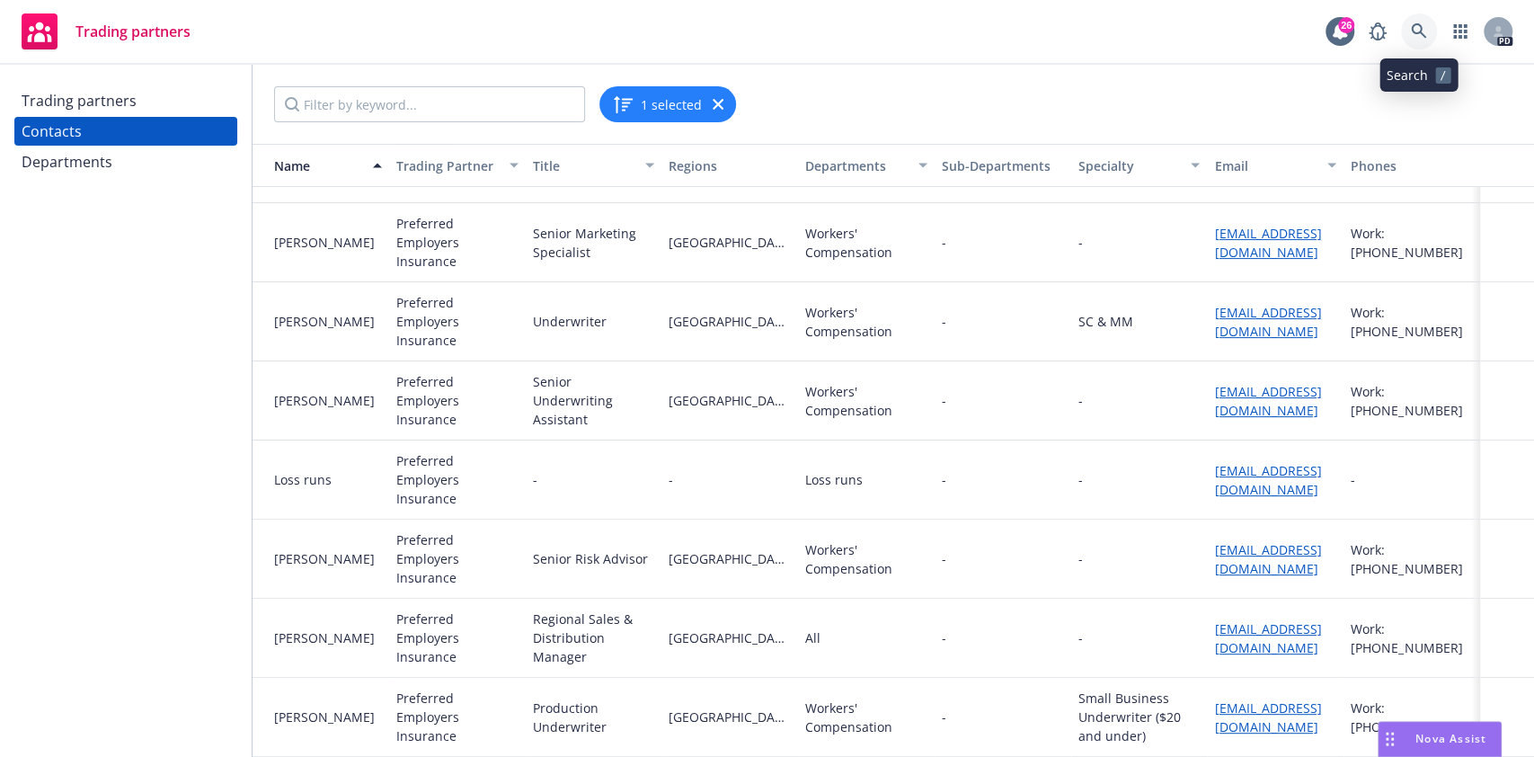
click at [1416, 39] on icon at bounding box center [1419, 31] width 16 height 16
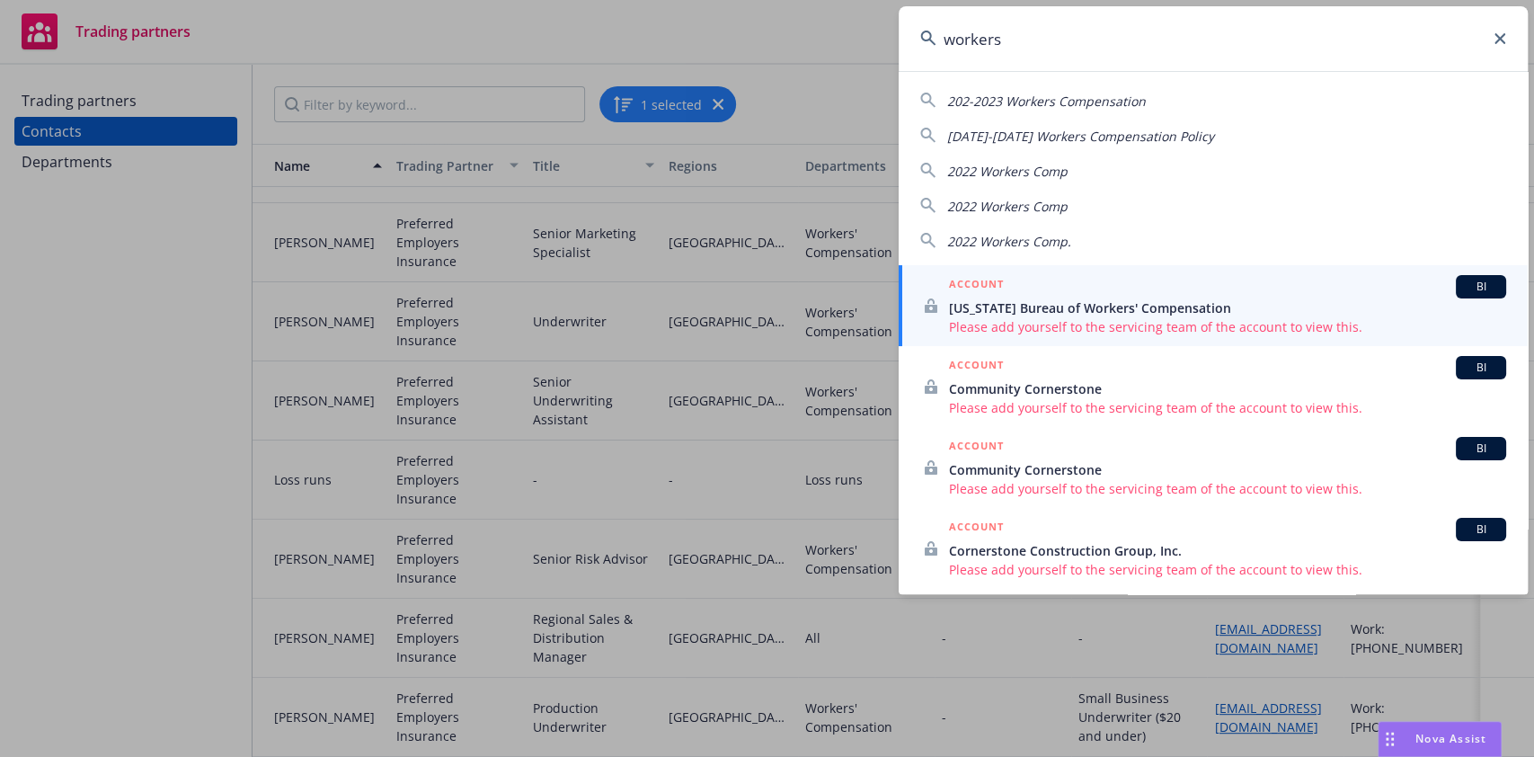
type input "workers"
